Goal: Task Accomplishment & Management: Manage account settings

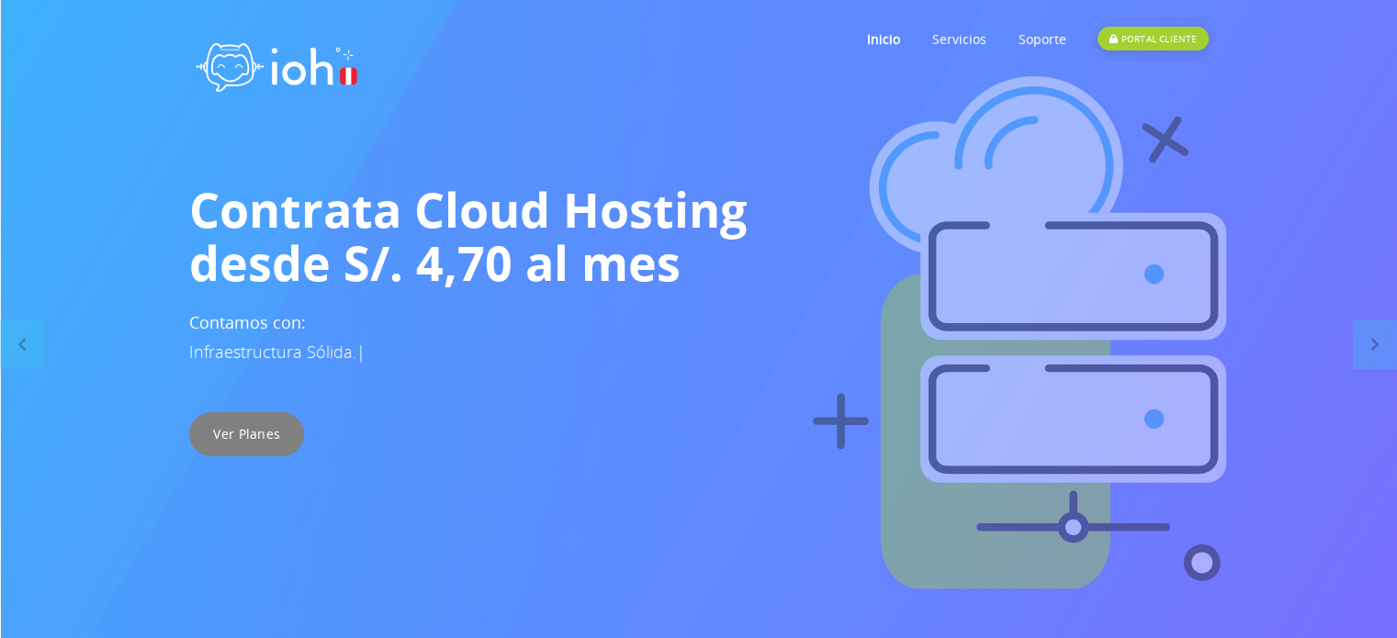
click at [250, 434] on link "Ver Planes" at bounding box center [246, 434] width 115 height 44
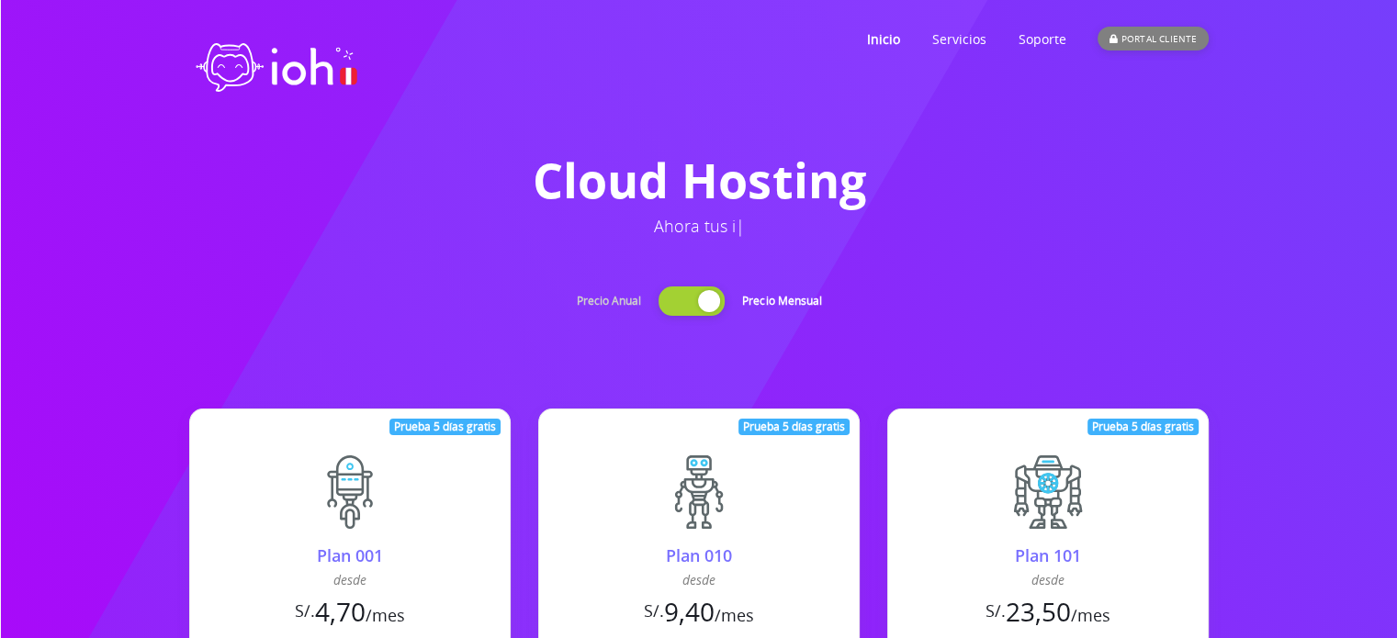
click at [1150, 31] on div "PORTAL CLIENTE" at bounding box center [1153, 39] width 110 height 24
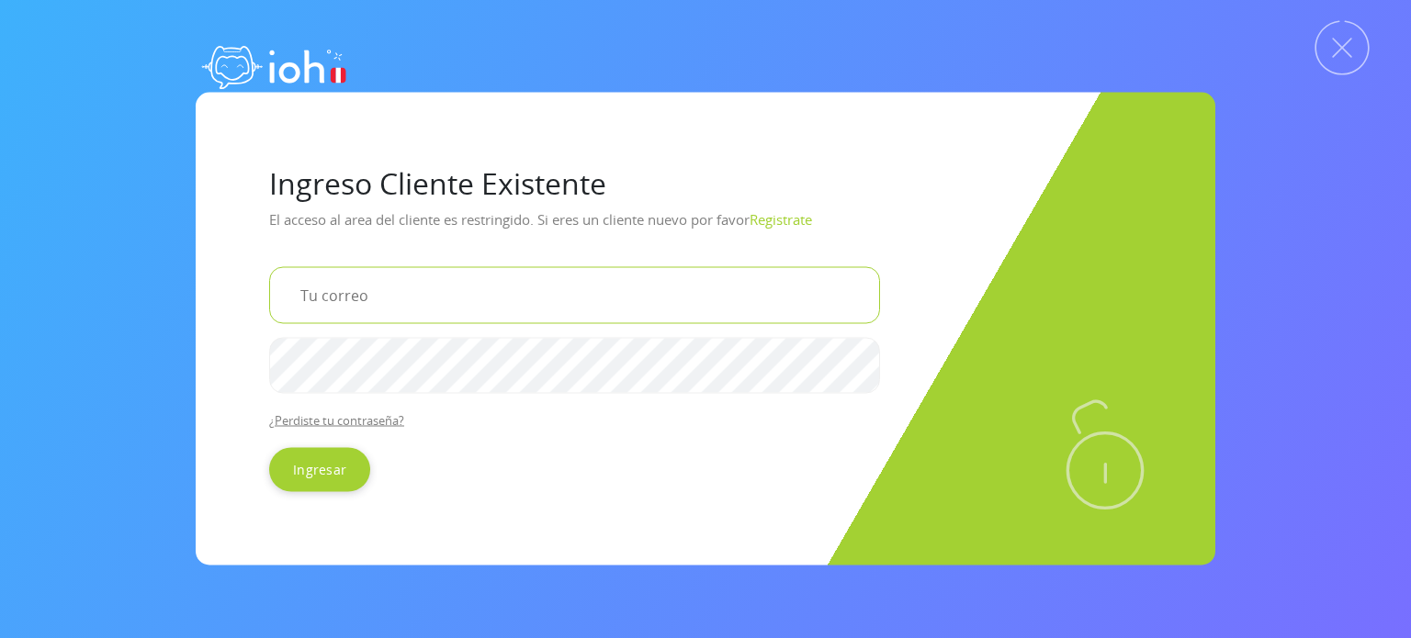
type input "[EMAIL_ADDRESS][DOMAIN_NAME]"
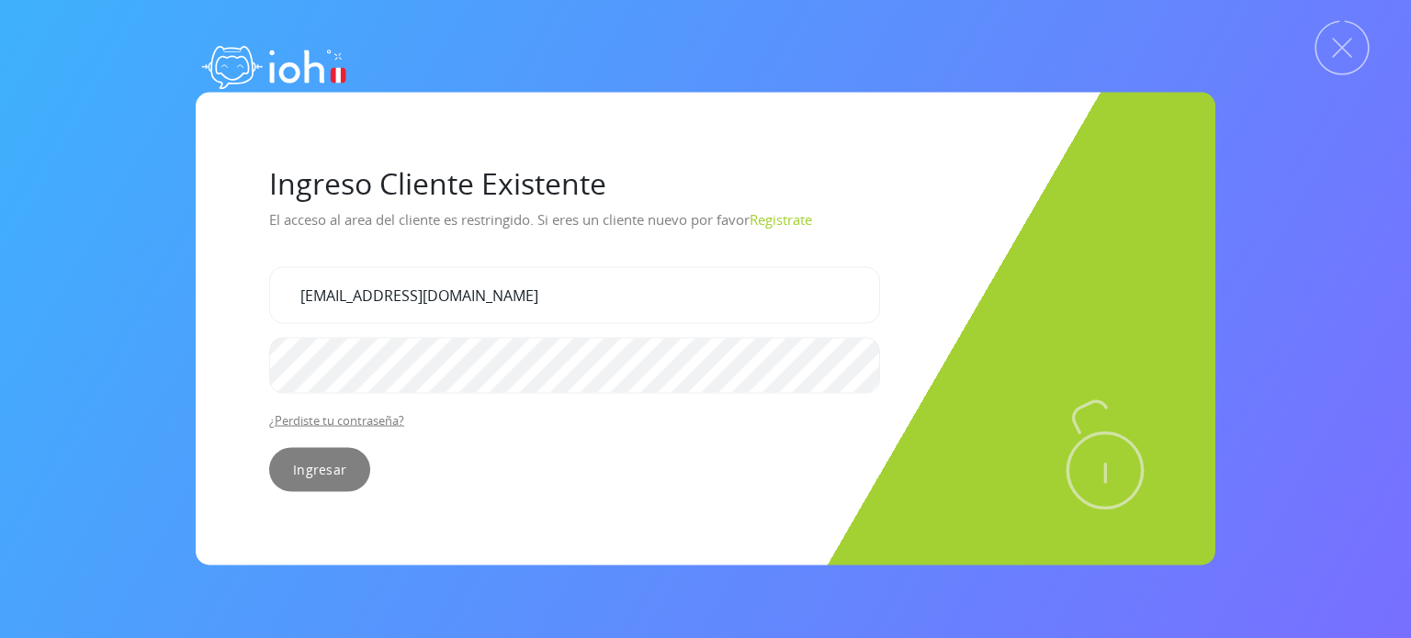
click at [327, 468] on input "Ingresar" at bounding box center [319, 470] width 101 height 44
